Goal: Information Seeking & Learning: Learn about a topic

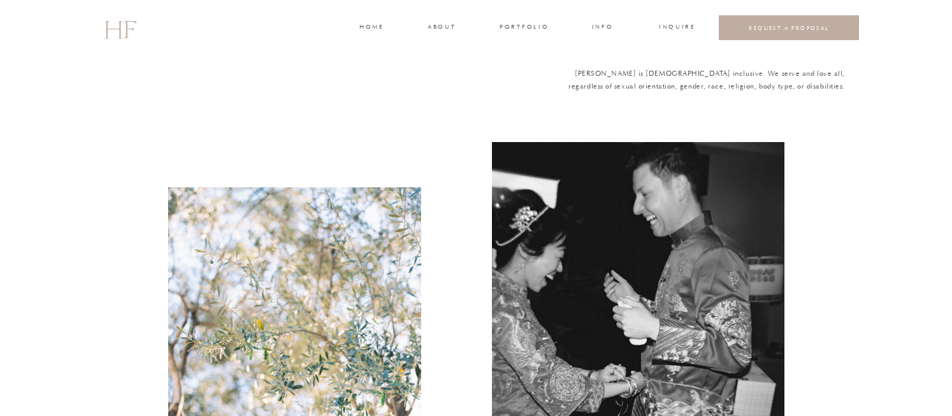
scroll to position [2636, 0]
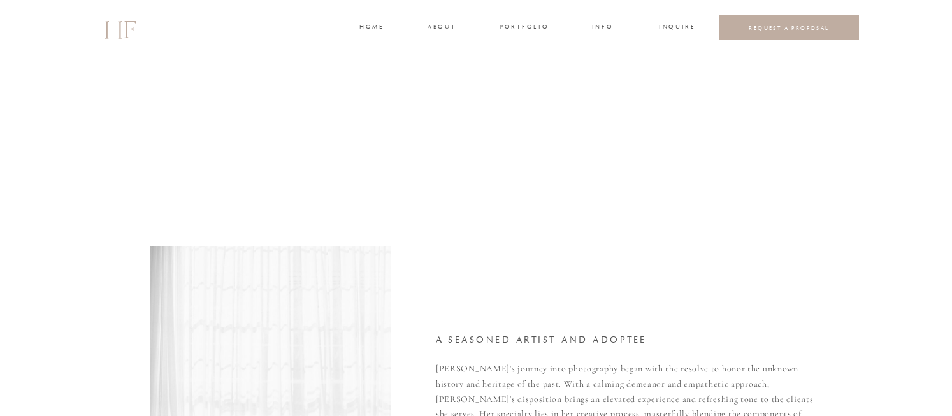
click at [519, 25] on h3 "portfolio" at bounding box center [524, 27] width 48 height 11
click at [536, 87] on h3 "VIDEOGRAPHY" at bounding box center [522, 89] width 50 height 11
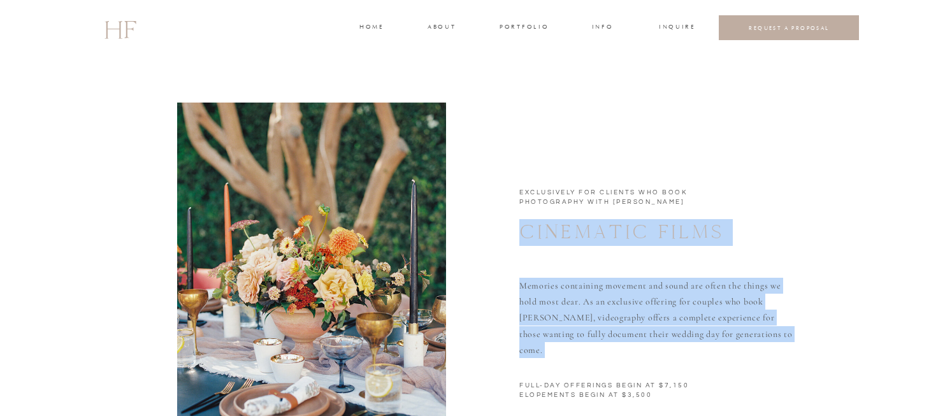
drag, startPoint x: 519, startPoint y: 194, endPoint x: 709, endPoint y: 201, distance: 190.0
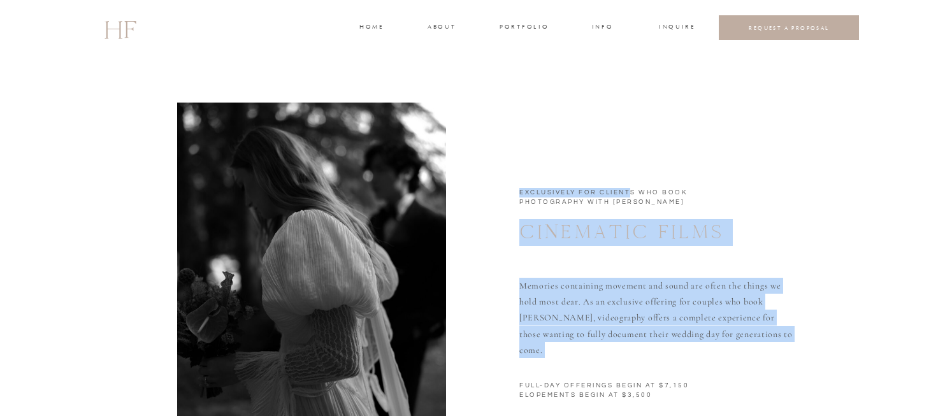
drag, startPoint x: 519, startPoint y: 191, endPoint x: 631, endPoint y: 189, distance: 112.8
click at [631, 189] on h1 "EXCLUSIVELY FOR CLIENTS WHO BOOK PHOTOGRAPHY WITH [PERSON_NAME]" at bounding box center [764, 193] width 491 height 11
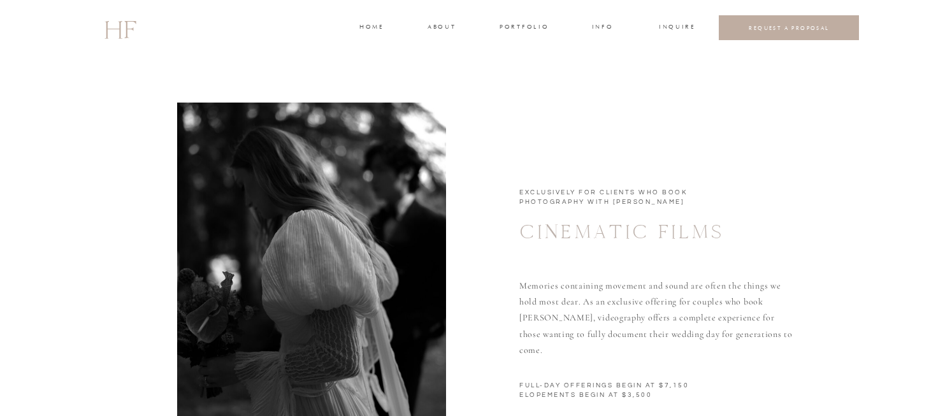
click at [708, 197] on h1 "EXCLUSIVELY FOR CLIENTS WHO BOOK PHOTOGRAPHY WITH [PERSON_NAME]" at bounding box center [764, 193] width 491 height 11
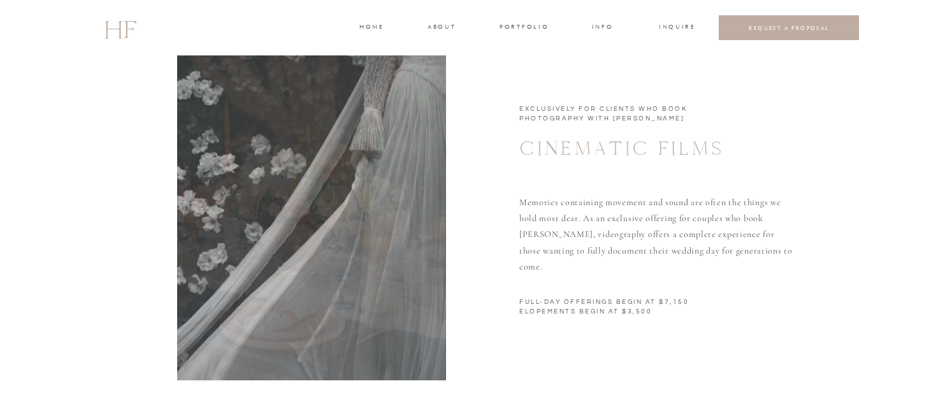
scroll to position [150, 0]
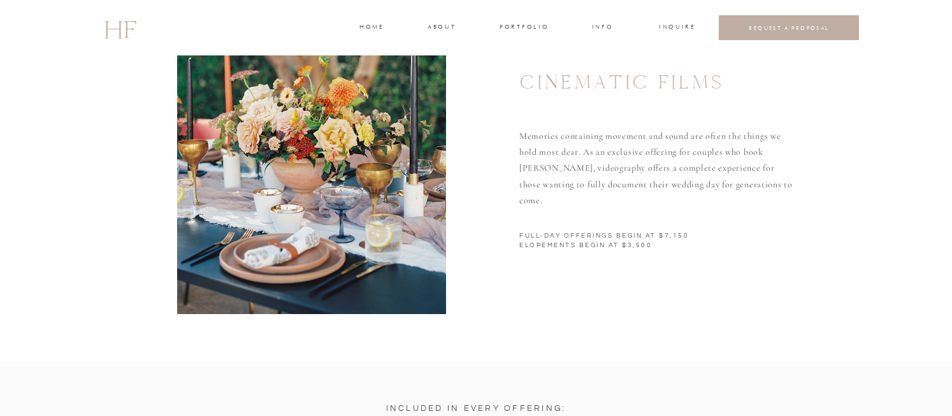
drag, startPoint x: 675, startPoint y: 178, endPoint x: 635, endPoint y: 168, distance: 40.8
click at [675, 178] on p "Memories containing movement and sound are often the things we hold most dear. …" at bounding box center [657, 162] width 277 height 68
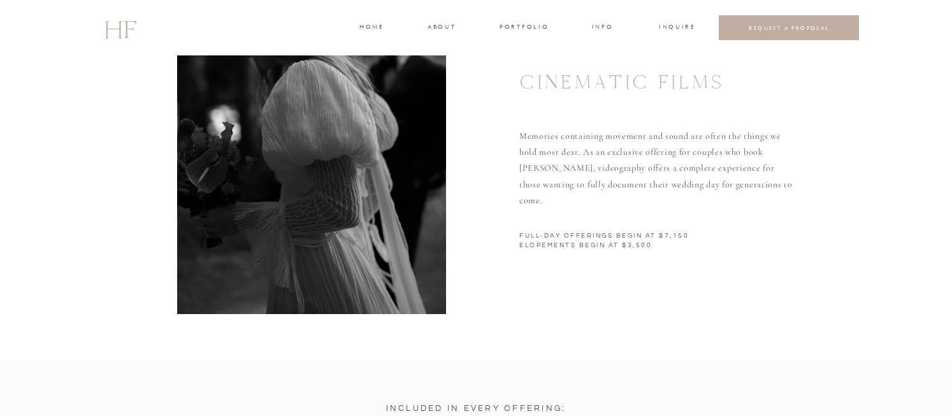
drag, startPoint x: 519, startPoint y: 134, endPoint x: 783, endPoint y: 180, distance: 267.1
click at [783, 180] on p "Memories containing movement and sound are often the things we hold most dear. …" at bounding box center [657, 162] width 277 height 68
copy p "Memories containing movement and sound are often the things we hold most dear. …"
